Goal: Transaction & Acquisition: Purchase product/service

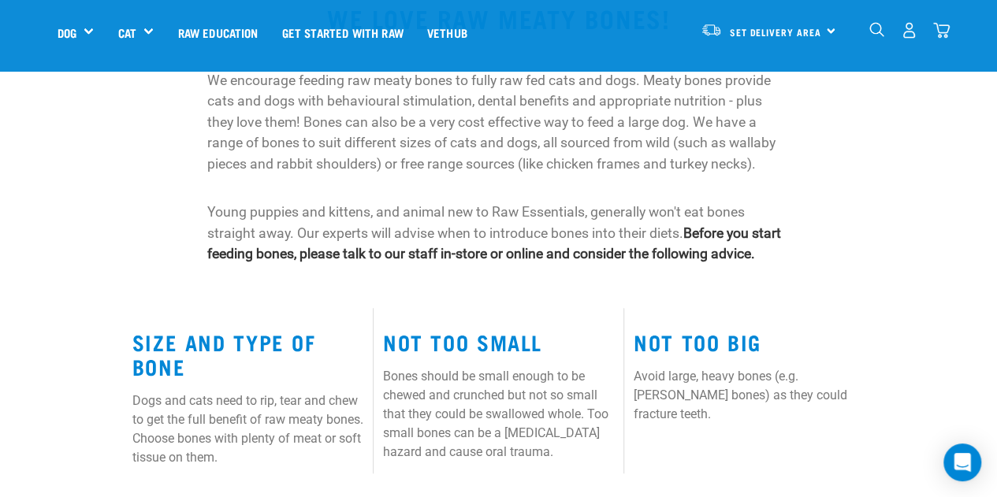
scroll to position [315, 0]
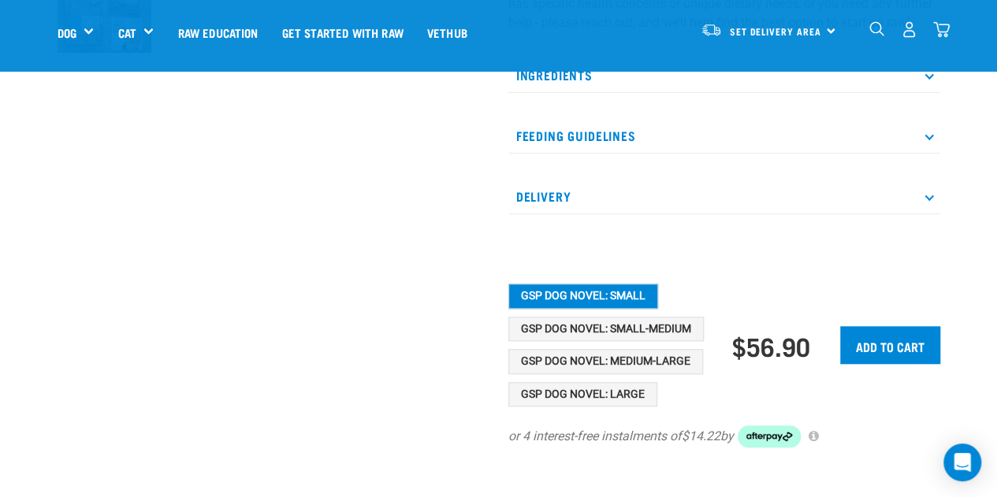
scroll to position [630, 0]
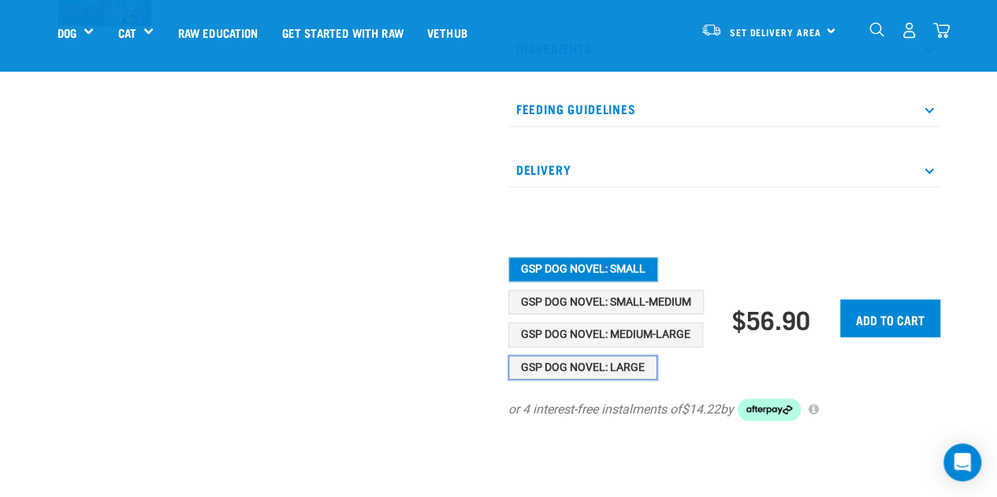
click at [586, 379] on button "GSP Dog Novel: Large" at bounding box center [582, 367] width 149 height 25
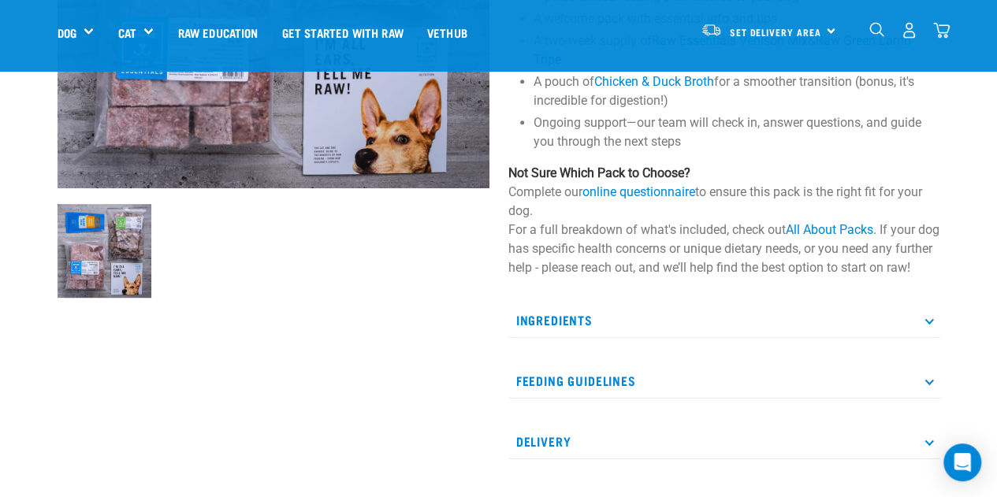
scroll to position [236, 0]
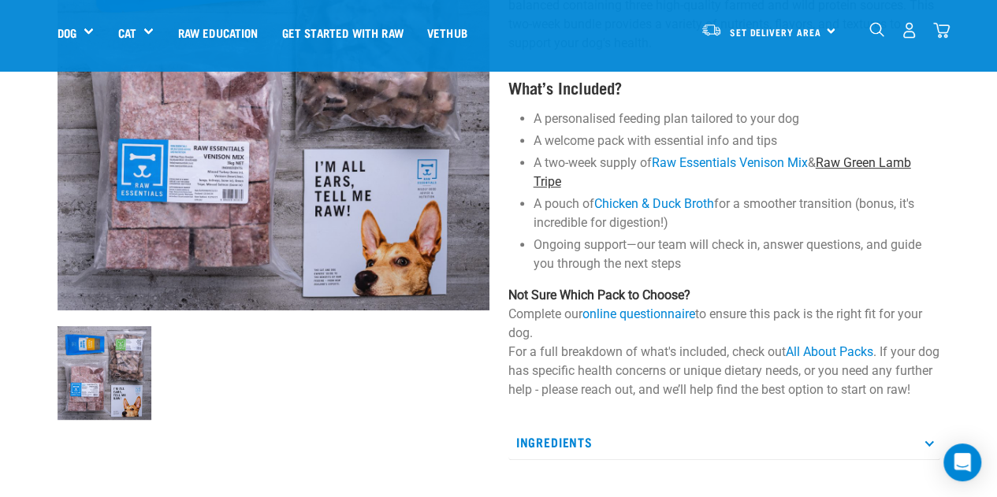
click at [864, 165] on link "Raw Green Lamb Tripe" at bounding box center [722, 172] width 377 height 34
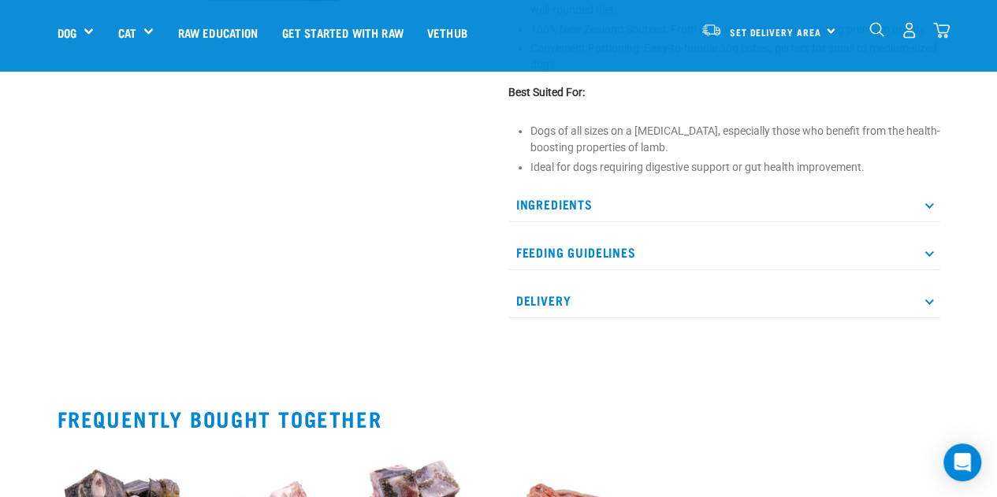
scroll to position [709, 0]
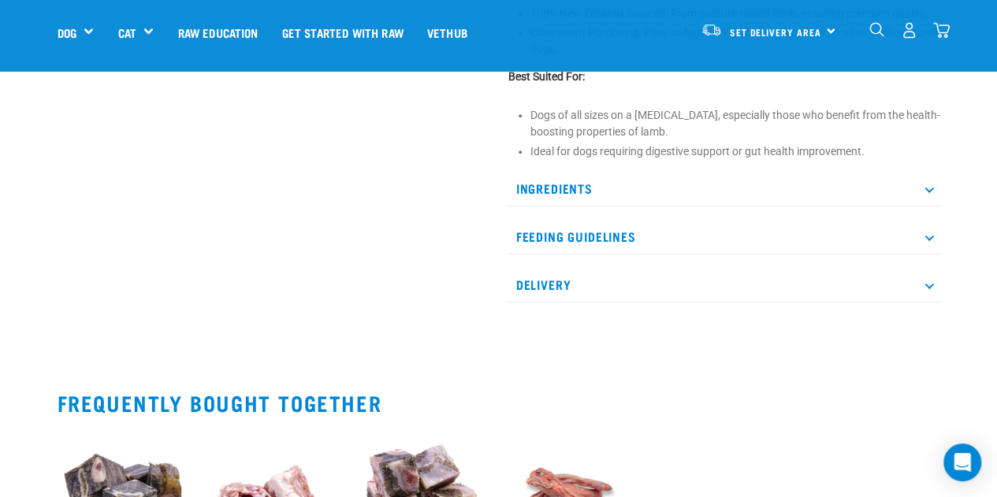
click at [930, 238] on p "Feeding Guidelines" at bounding box center [724, 236] width 432 height 35
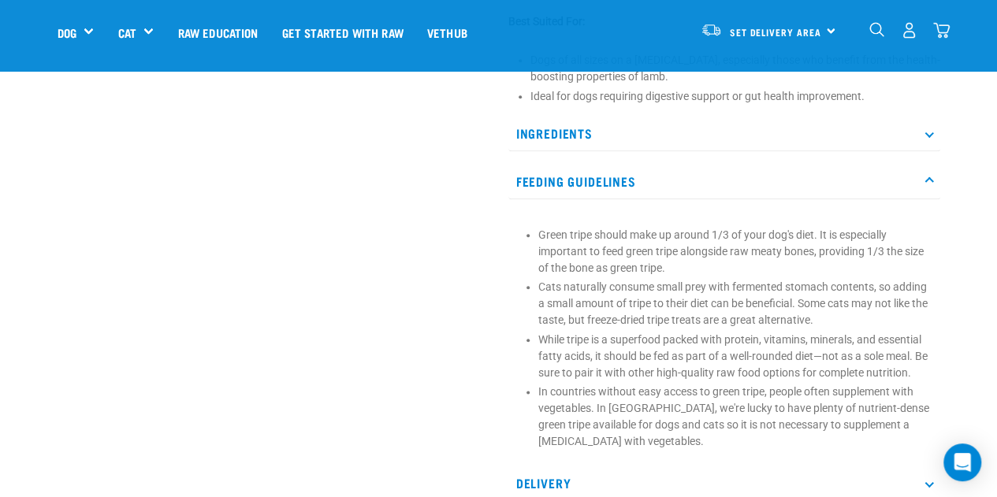
scroll to position [788, 0]
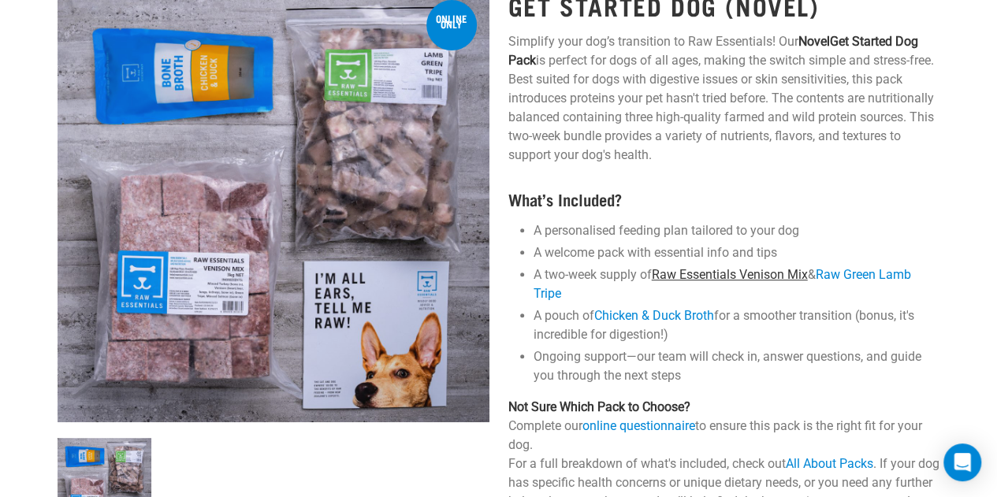
click at [749, 269] on link "Raw Essentials Venison Mix" at bounding box center [730, 274] width 156 height 15
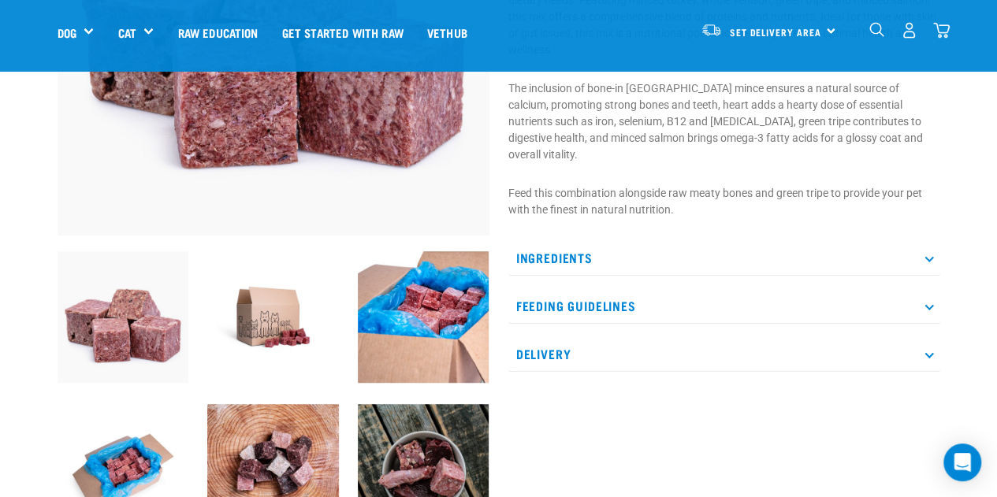
scroll to position [315, 0]
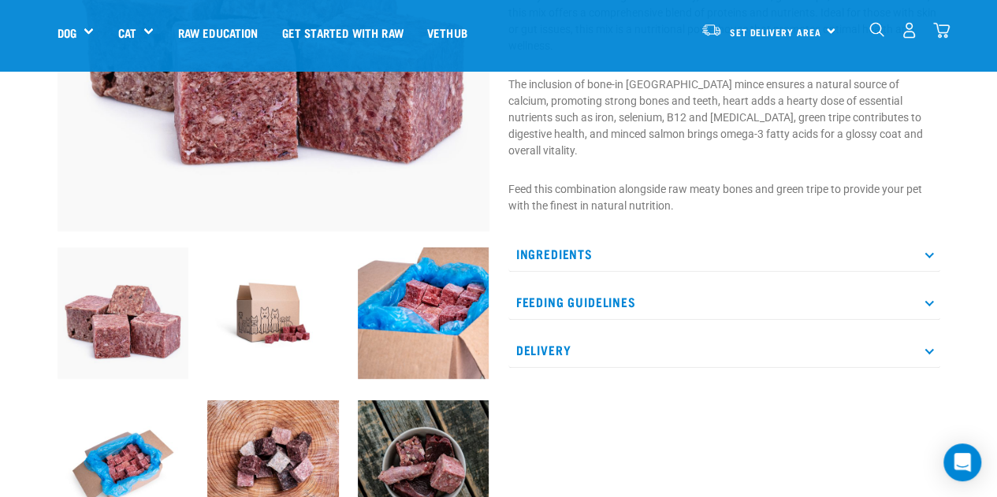
click at [923, 284] on p "Feeding Guidelines" at bounding box center [724, 301] width 432 height 35
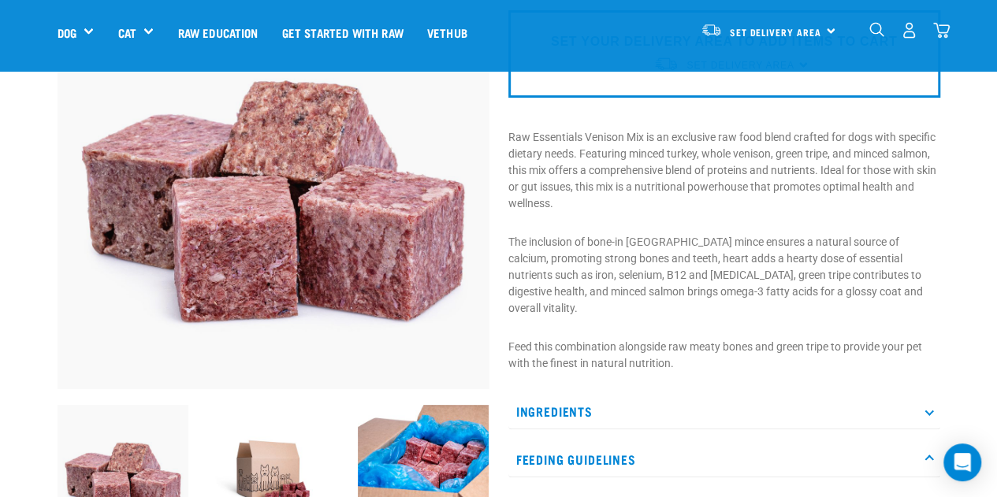
scroll to position [0, 0]
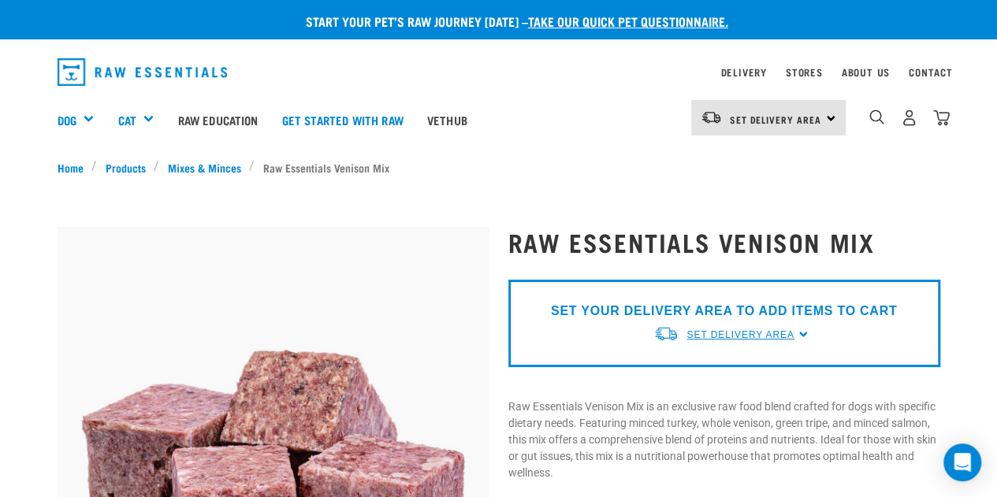
click at [775, 335] on span "Set Delivery Area" at bounding box center [739, 334] width 107 height 11
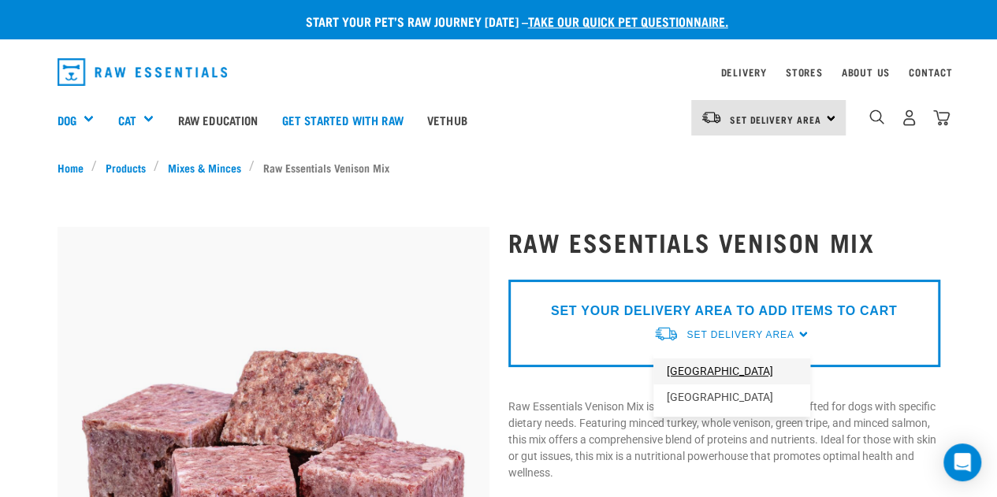
click at [719, 370] on link "[GEOGRAPHIC_DATA]" at bounding box center [731, 372] width 157 height 26
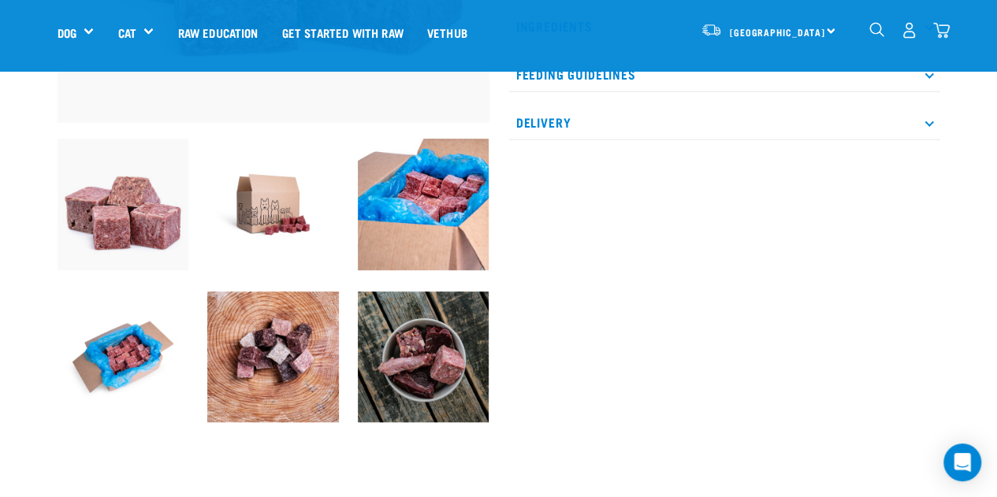
scroll to position [473, 0]
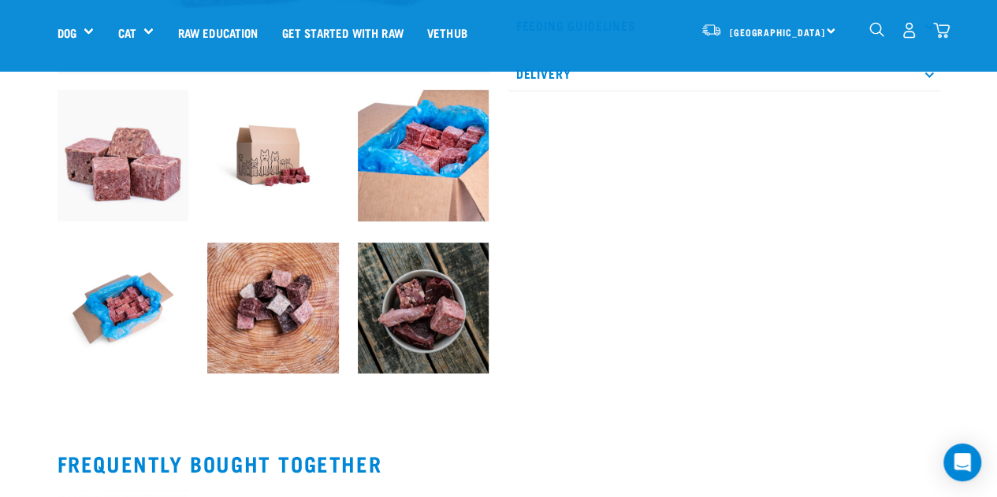
click at [426, 311] on img at bounding box center [424, 309] width 132 height 132
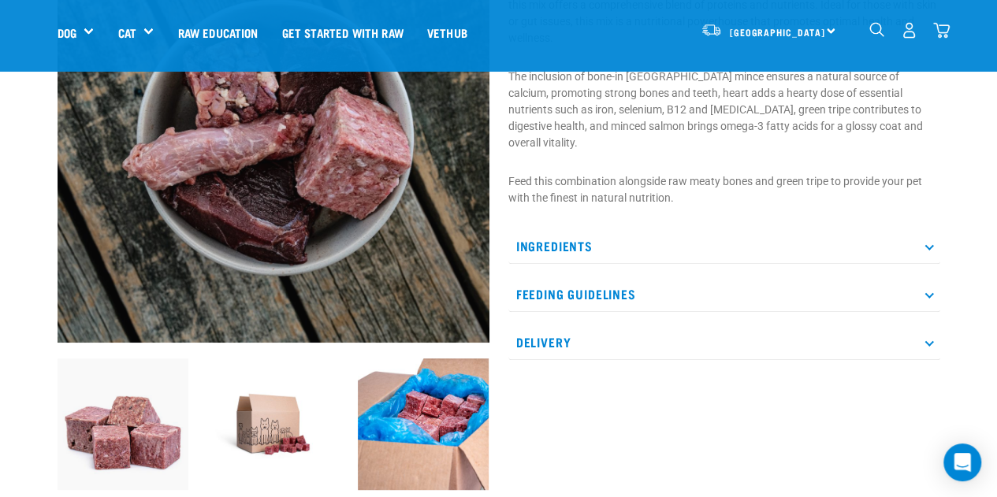
scroll to position [180, 0]
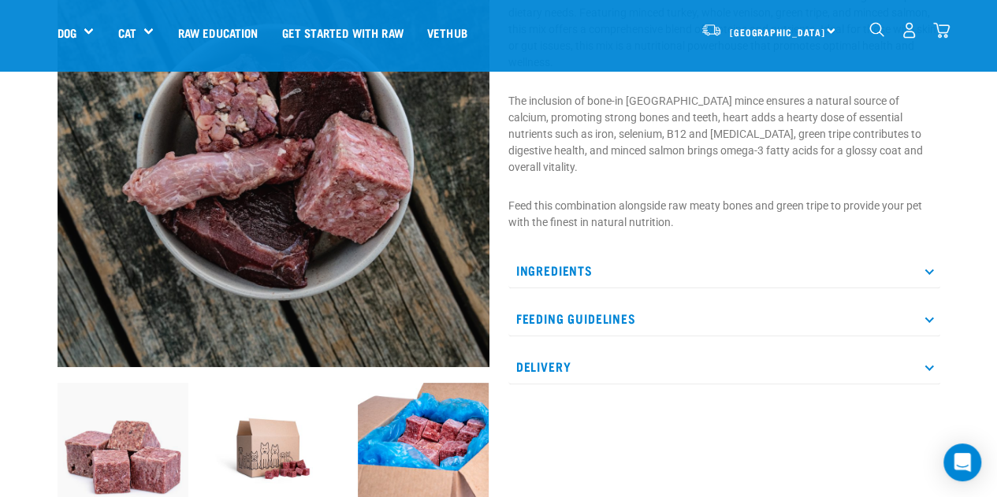
click at [924, 255] on p "Ingredients" at bounding box center [724, 270] width 432 height 35
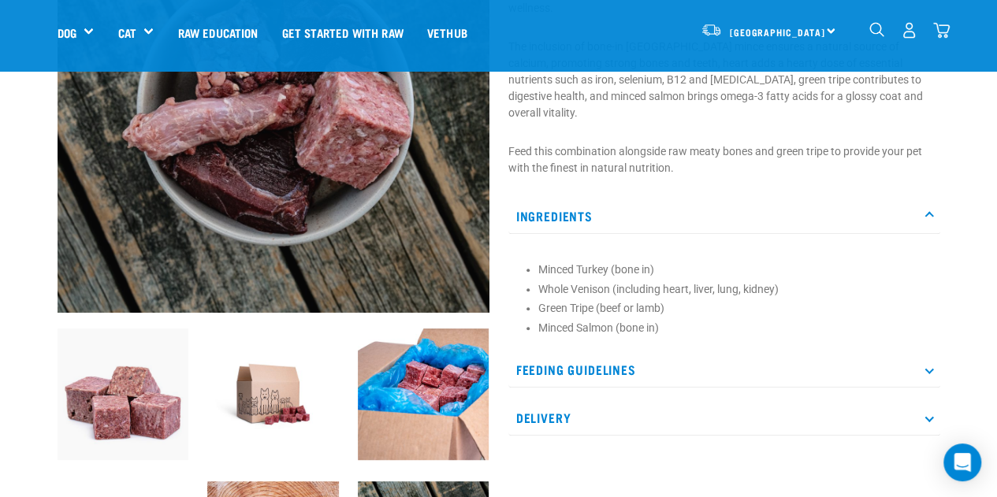
scroll to position [258, 0]
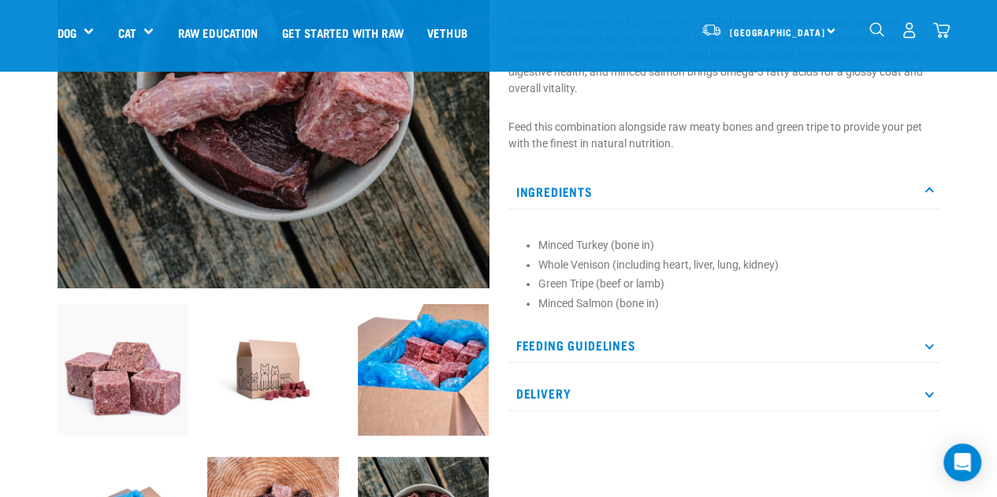
click at [928, 376] on p "Delivery" at bounding box center [724, 393] width 432 height 35
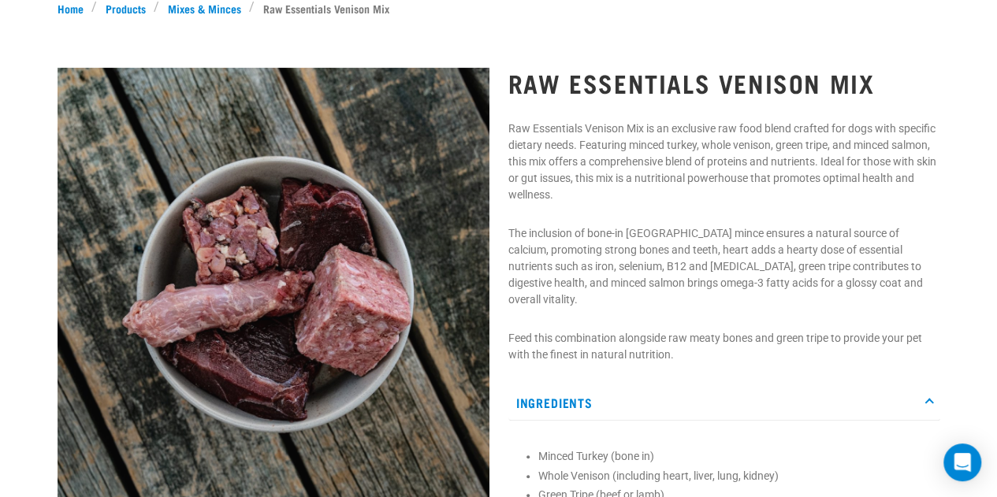
scroll to position [0, 0]
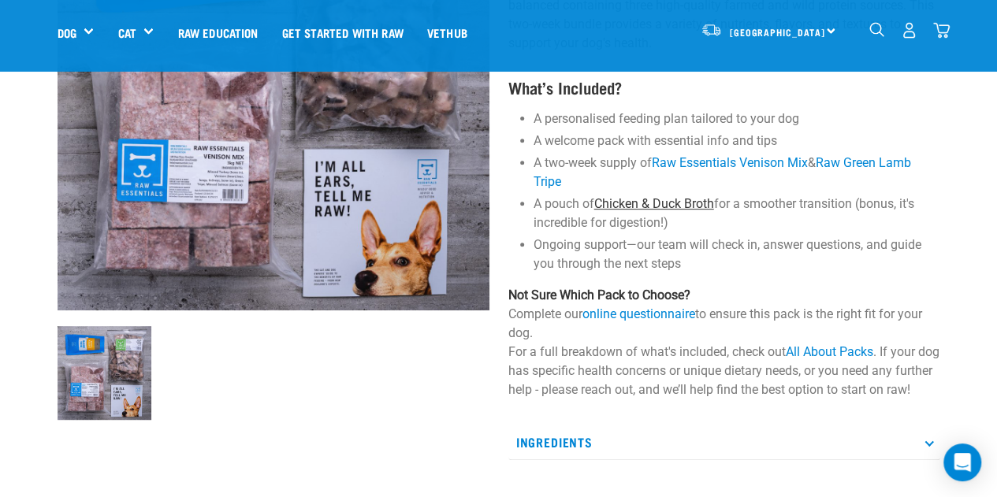
click at [673, 202] on link "Chicken & Duck Broth" at bounding box center [654, 203] width 120 height 15
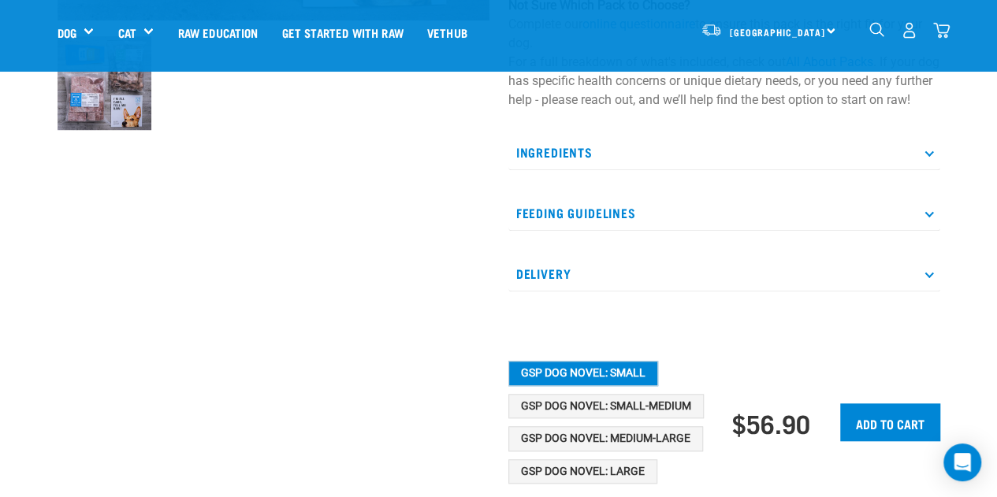
scroll to position [552, 0]
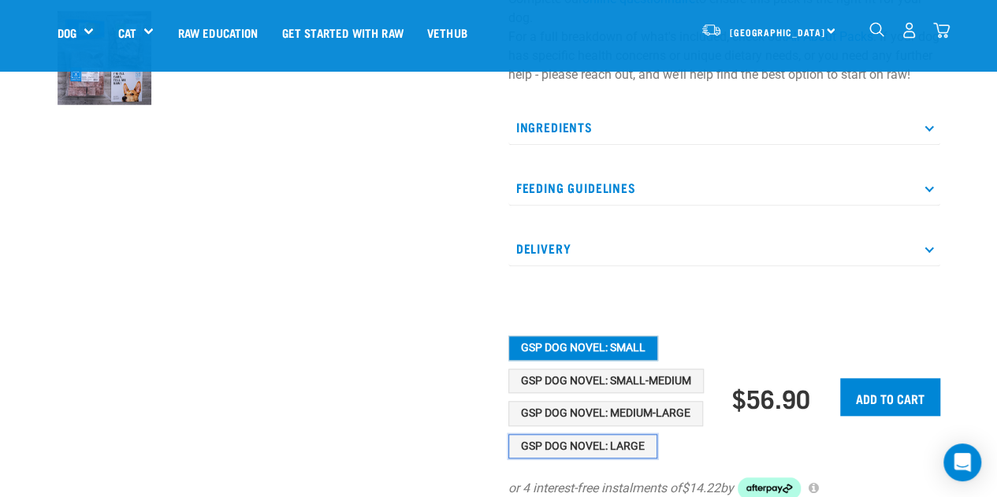
click at [612, 457] on button "GSP Dog Novel: Large" at bounding box center [582, 446] width 149 height 25
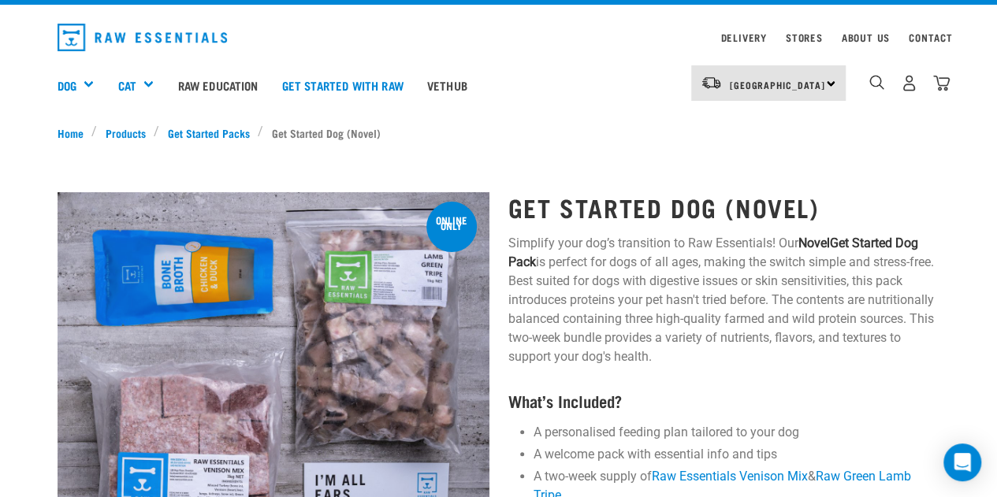
scroll to position [0, 0]
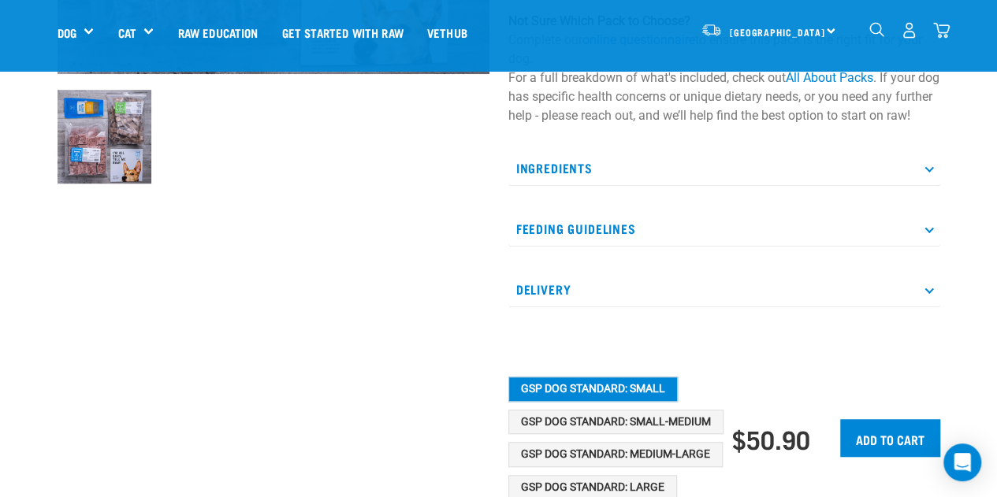
scroll to position [552, 0]
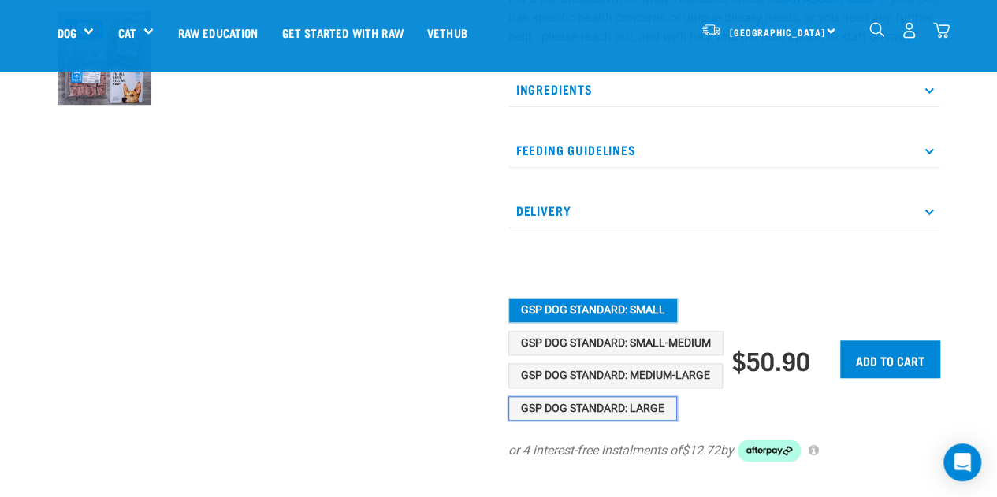
click at [630, 422] on button "GSP Dog Standard: Large" at bounding box center [592, 408] width 169 height 25
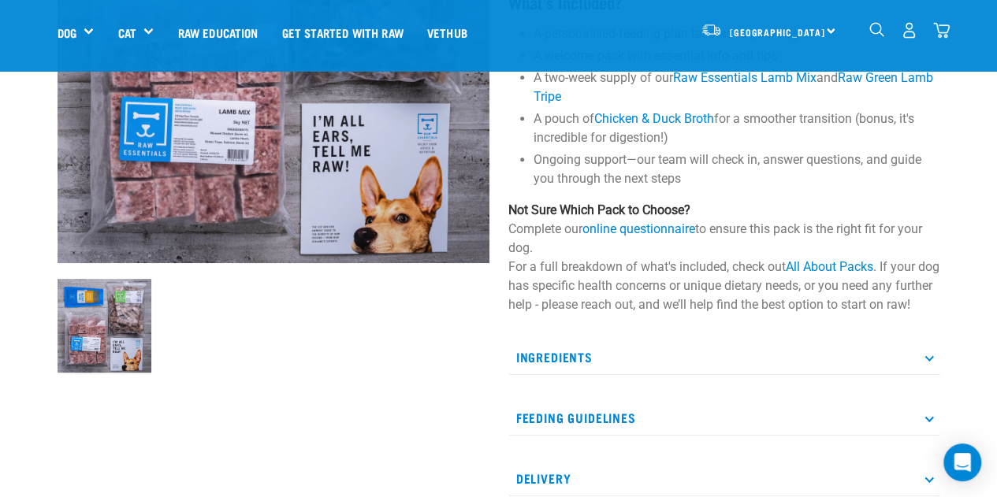
scroll to position [158, 0]
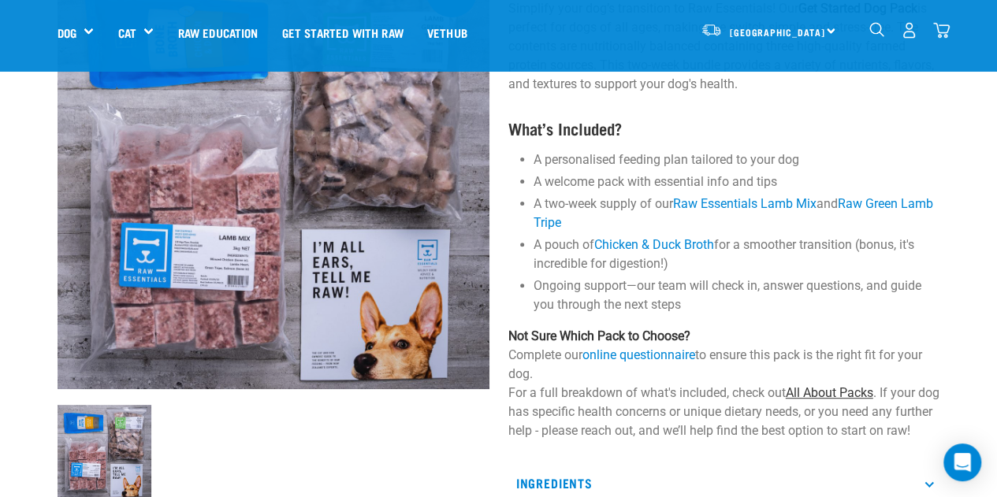
click at [865, 388] on link "All About Packs" at bounding box center [829, 392] width 87 height 15
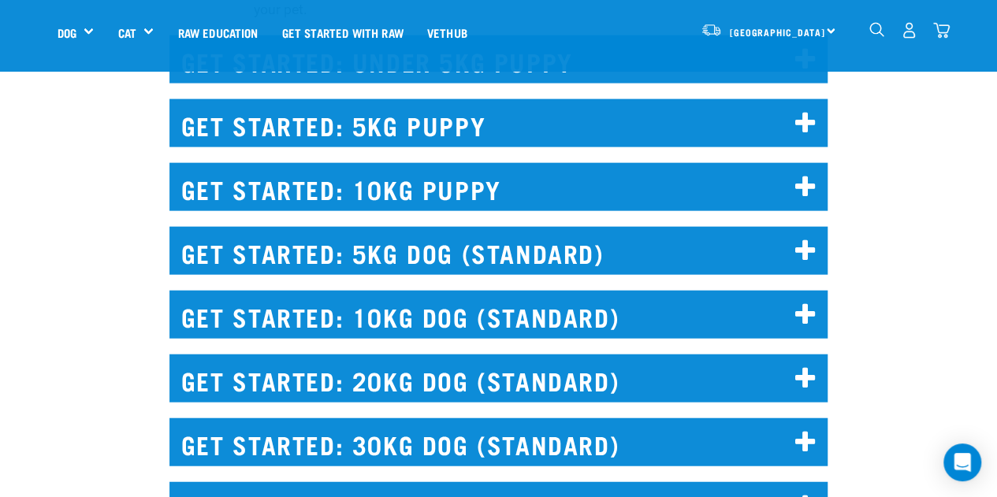
scroll to position [1813, 0]
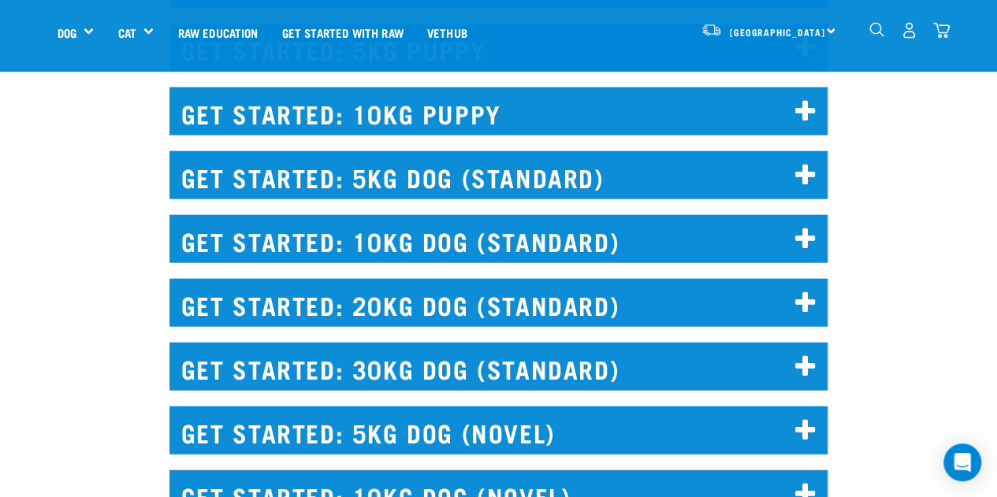
click at [796, 355] on icon at bounding box center [805, 367] width 21 height 25
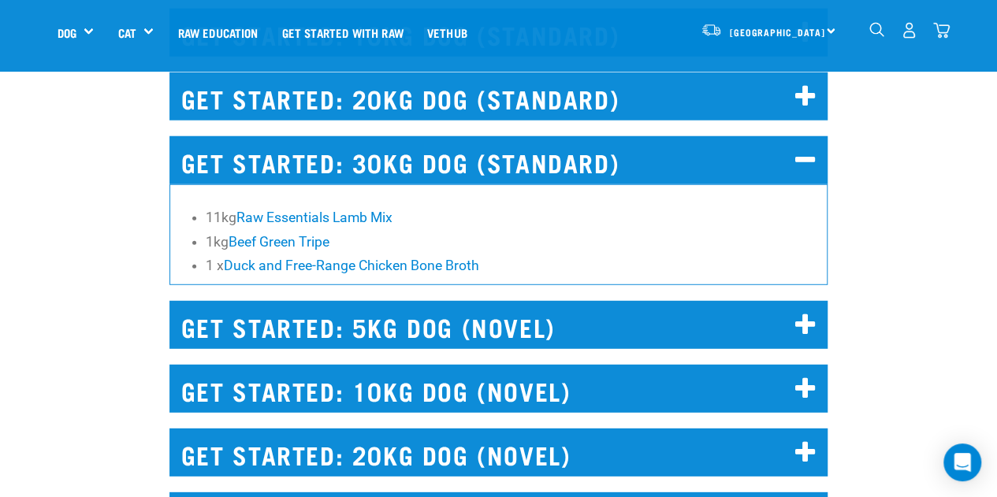
scroll to position [1970, 0]
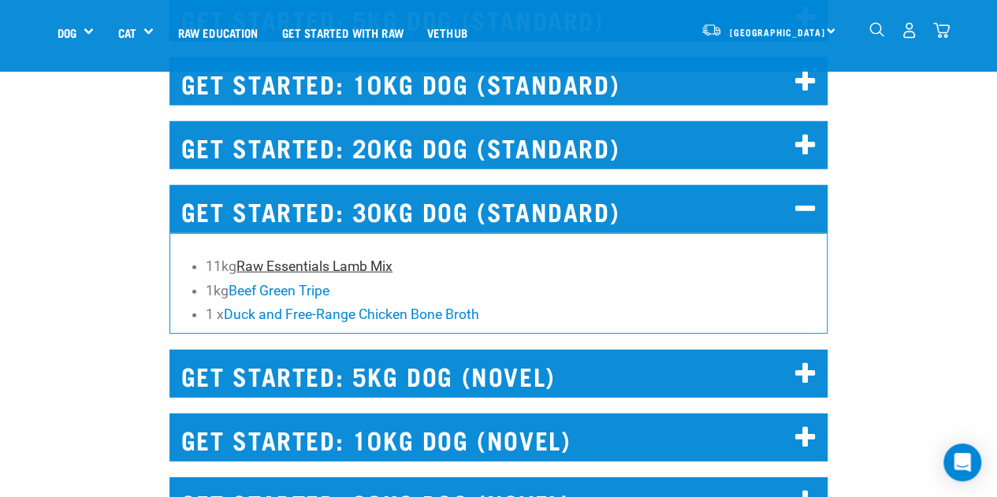
click at [361, 258] on link "Raw Essentials Lamb Mix" at bounding box center [314, 266] width 156 height 16
